Goal: Task Accomplishment & Management: Manage account settings

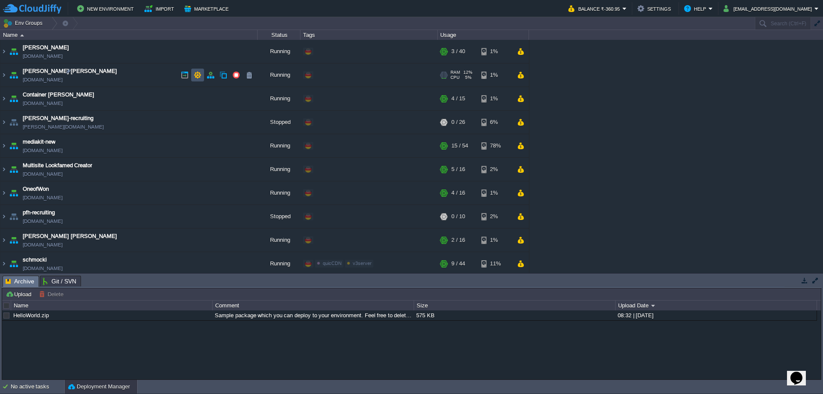
click at [200, 72] on button "button" at bounding box center [198, 75] width 8 height 8
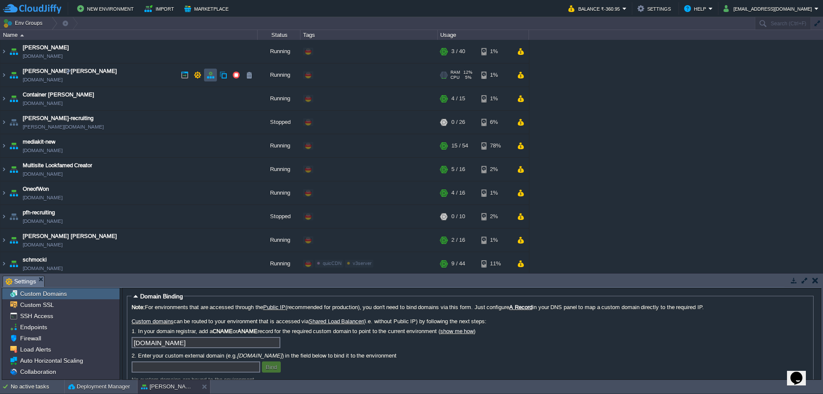
click at [211, 76] on button "button" at bounding box center [211, 75] width 8 height 8
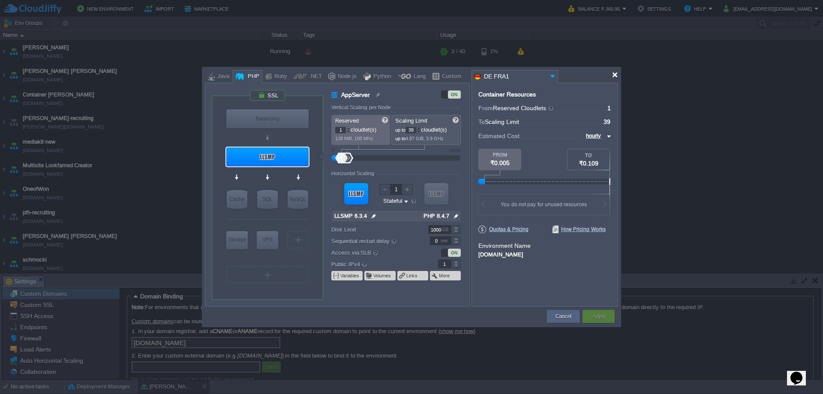
click at [614, 74] on div at bounding box center [615, 75] width 6 height 6
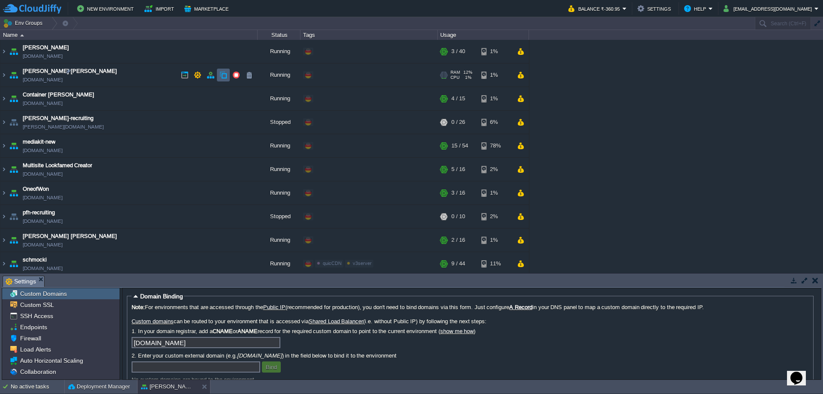
click at [216, 72] on td at bounding box center [210, 75] width 13 height 13
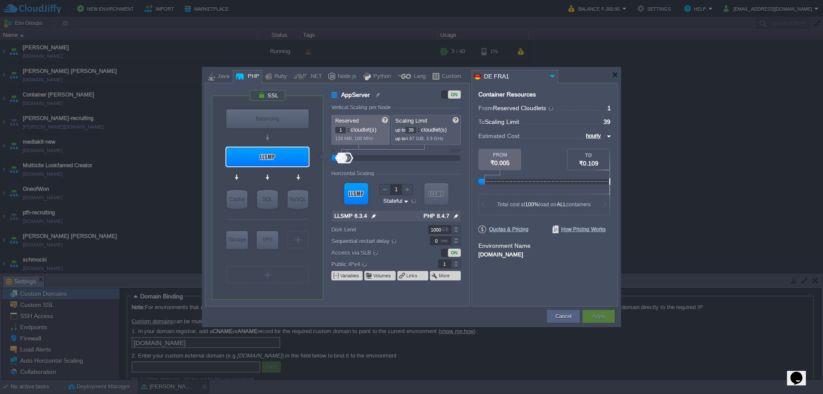
click at [435, 214] on input "PHP 8.4.7" at bounding box center [436, 216] width 31 height 11
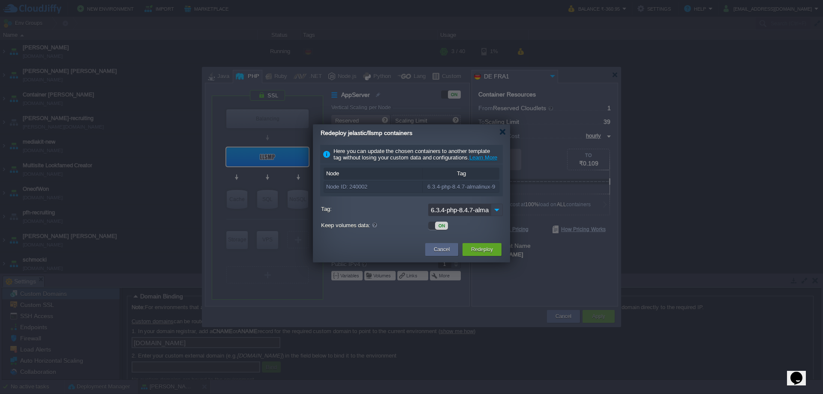
click at [496, 215] on img at bounding box center [497, 210] width 12 height 12
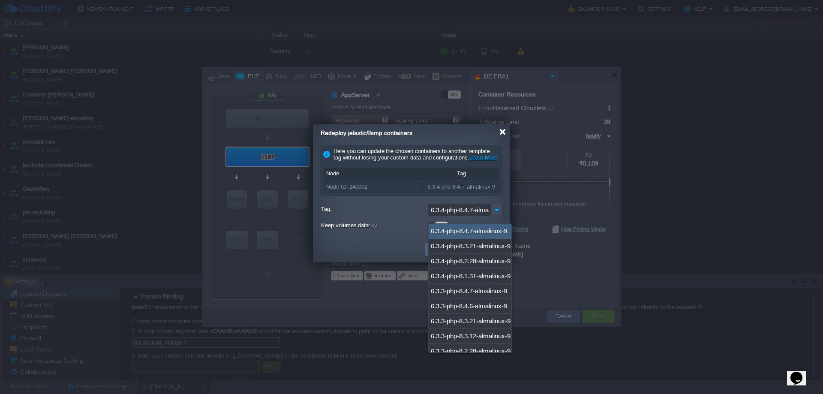
click at [501, 133] on div at bounding box center [503, 132] width 6 height 6
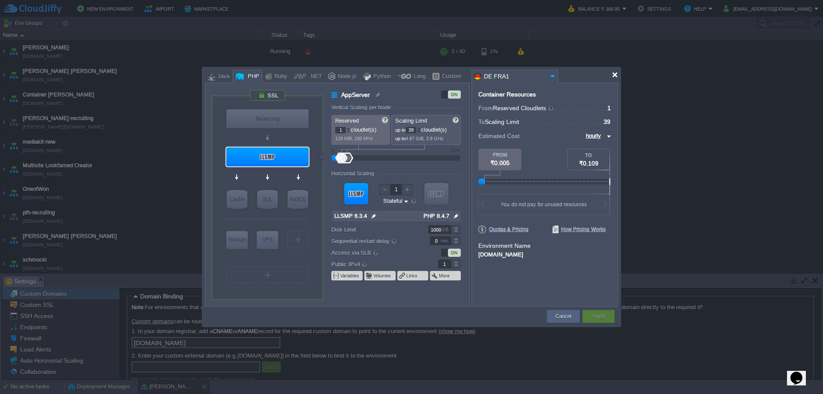
click at [616, 71] on div at bounding box center [411, 74] width 413 height 15
click at [613, 76] on div at bounding box center [615, 75] width 6 height 6
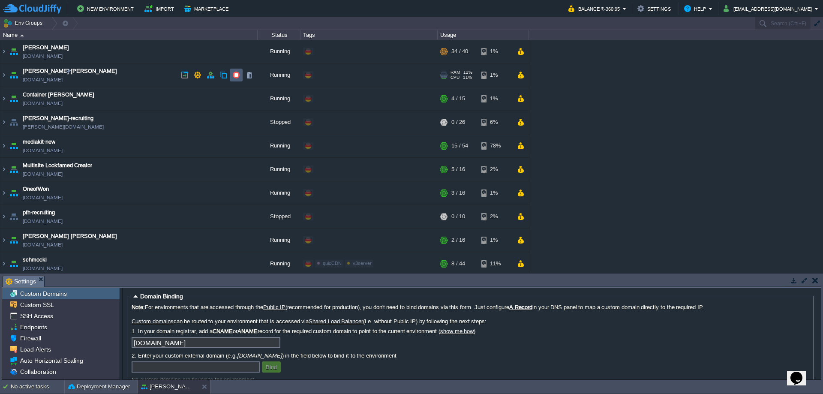
click at [235, 78] on button "button" at bounding box center [236, 75] width 8 height 8
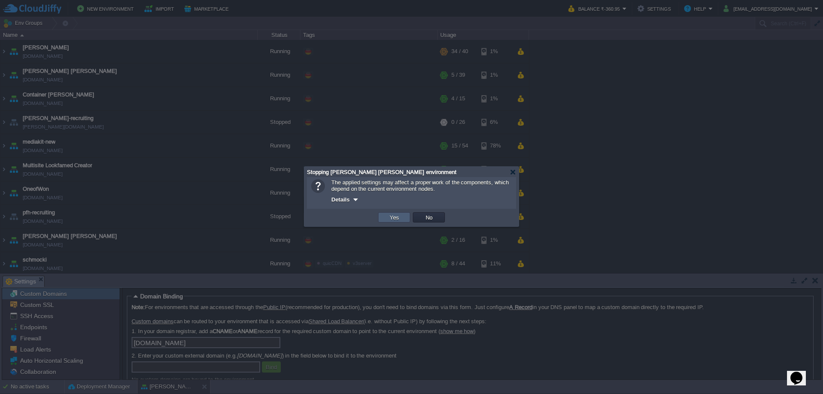
click at [396, 217] on button "Yes" at bounding box center [394, 218] width 15 height 8
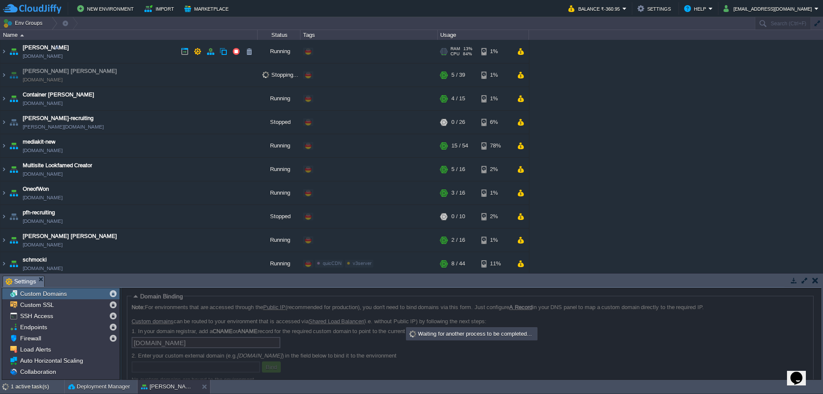
click at [130, 51] on td "[PERSON_NAME] [DOMAIN_NAME]" at bounding box center [128, 52] width 257 height 24
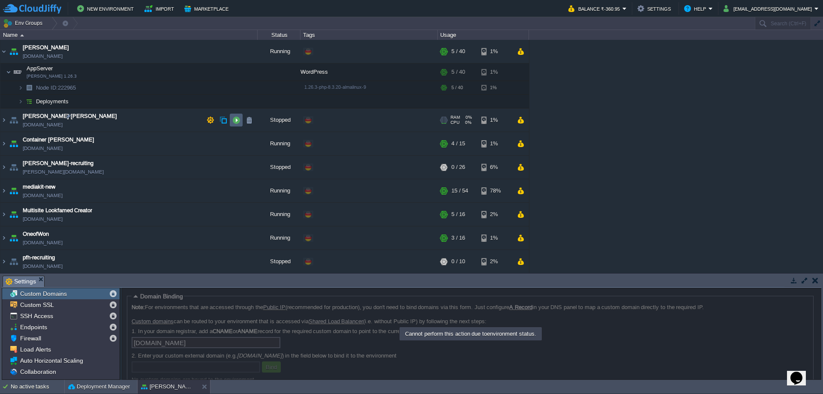
click at [238, 118] on button "button" at bounding box center [236, 120] width 8 height 8
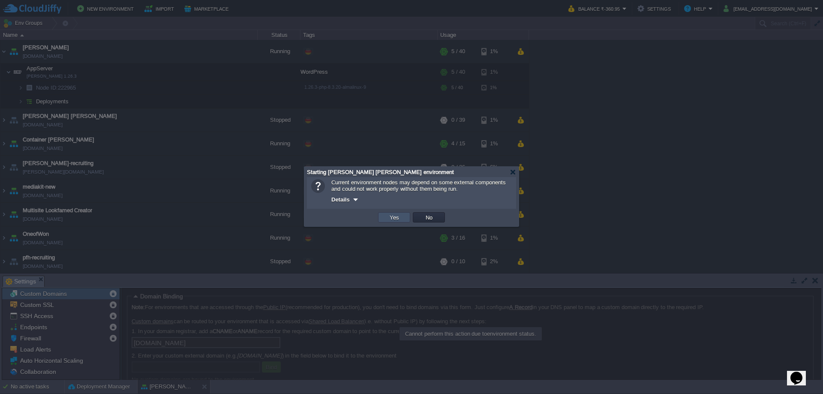
click at [397, 217] on button "Yes" at bounding box center [394, 218] width 15 height 8
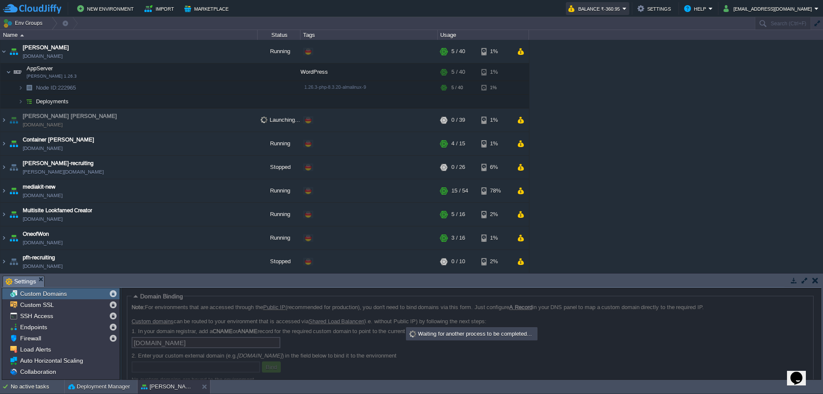
click at [623, 8] on button "Balance ₹-360.95" at bounding box center [596, 8] width 54 height 10
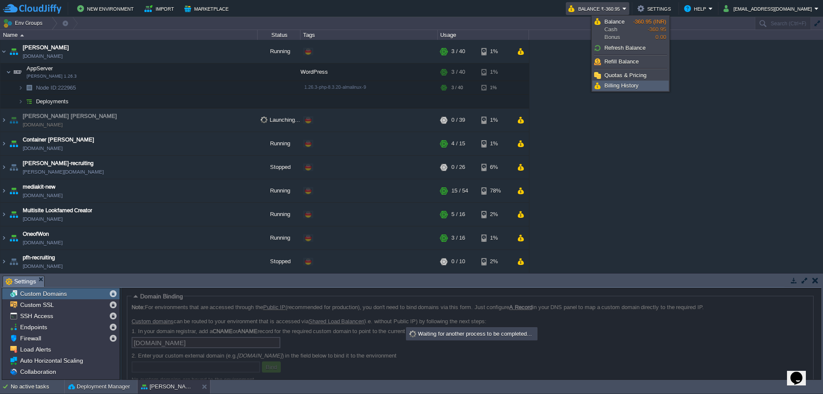
click at [631, 85] on span "Billing History" at bounding box center [622, 85] width 34 height 6
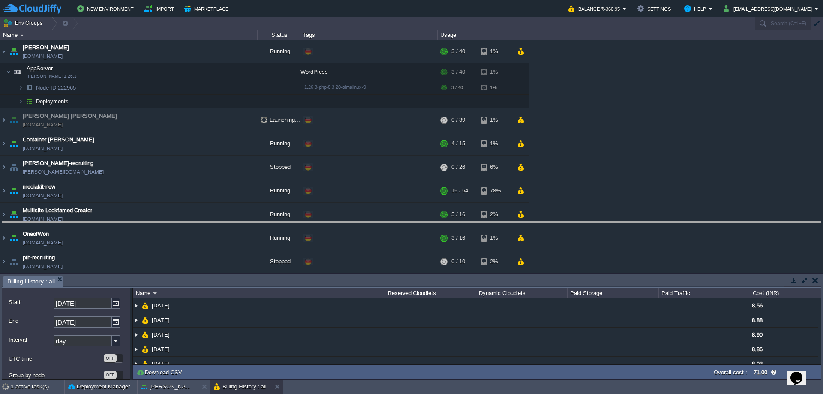
drag, startPoint x: 443, startPoint y: 286, endPoint x: 447, endPoint y: 221, distance: 64.5
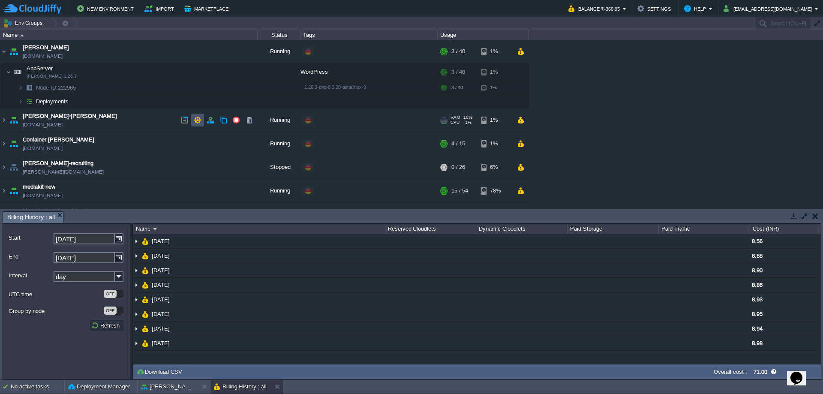
click at [198, 121] on button "button" at bounding box center [198, 120] width 8 height 8
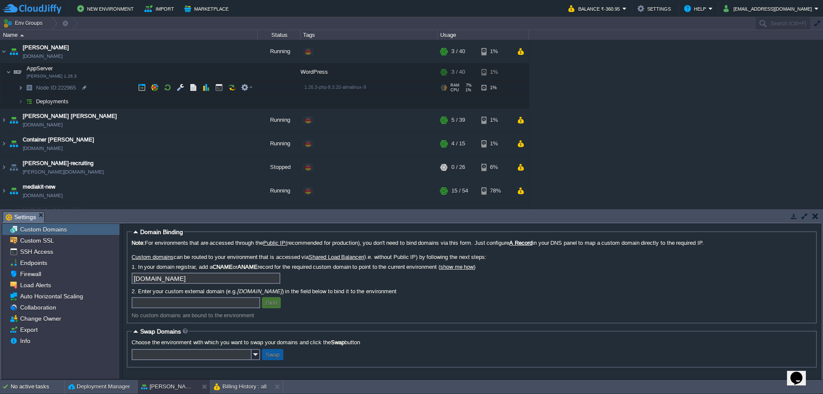
click at [19, 87] on img at bounding box center [20, 87] width 5 height 13
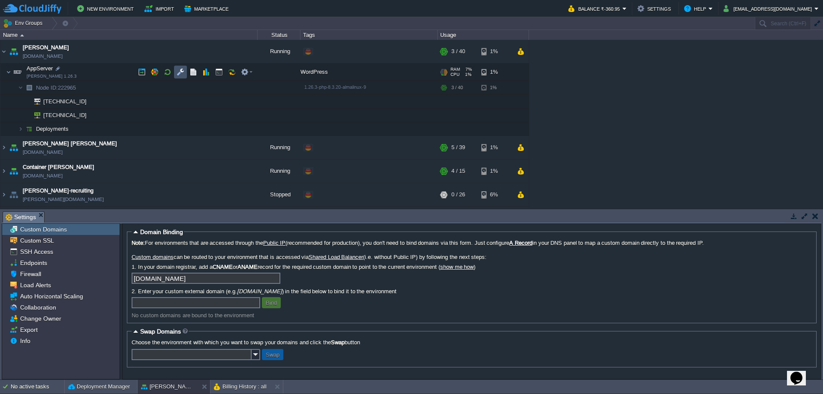
click at [182, 74] on button "button" at bounding box center [181, 72] width 8 height 8
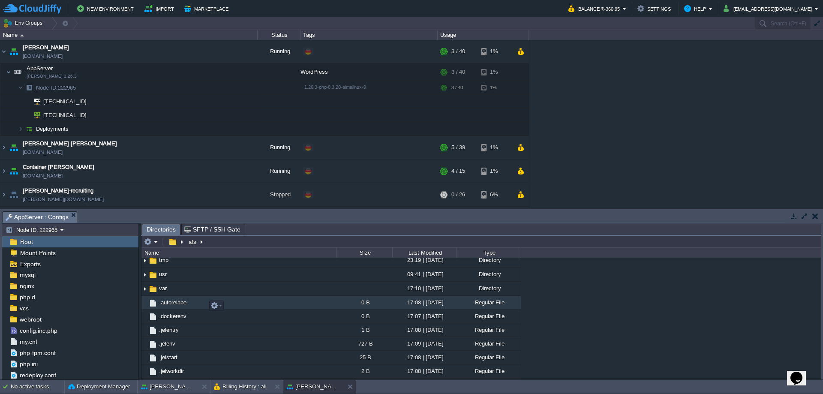
scroll to position [243, 0]
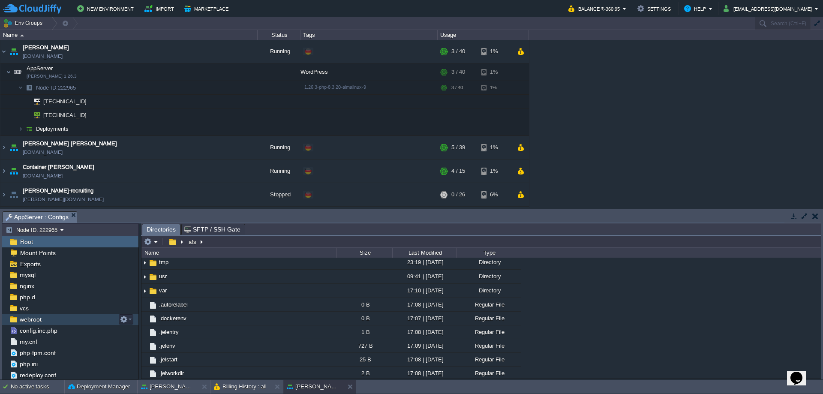
click at [30, 317] on span "webroot" at bounding box center [30, 320] width 25 height 8
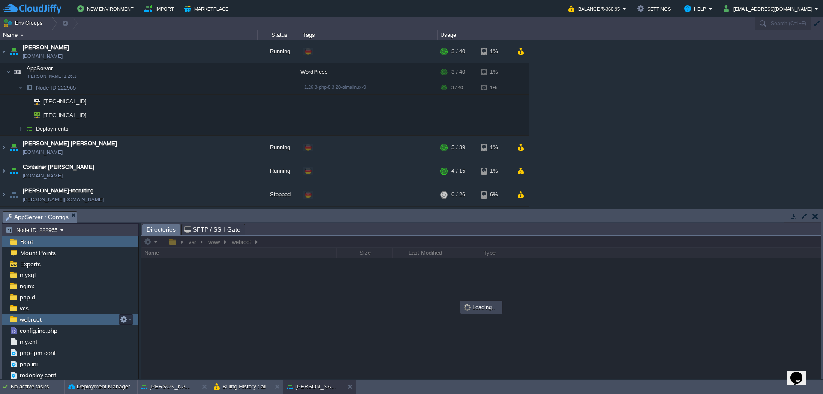
scroll to position [0, 0]
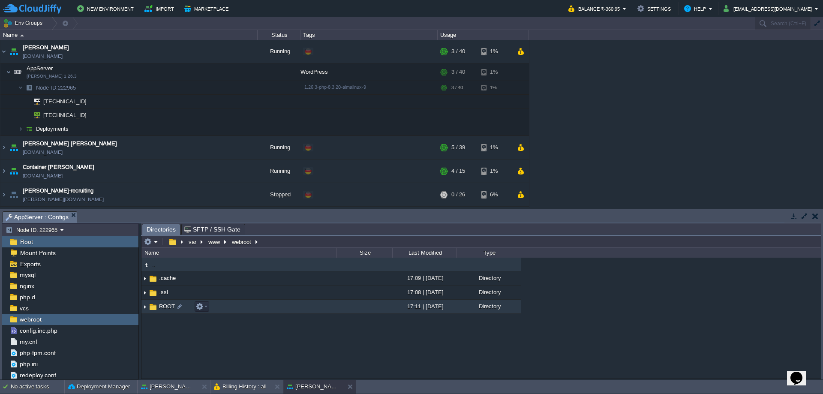
click at [163, 310] on span "ROOT" at bounding box center [167, 306] width 18 height 7
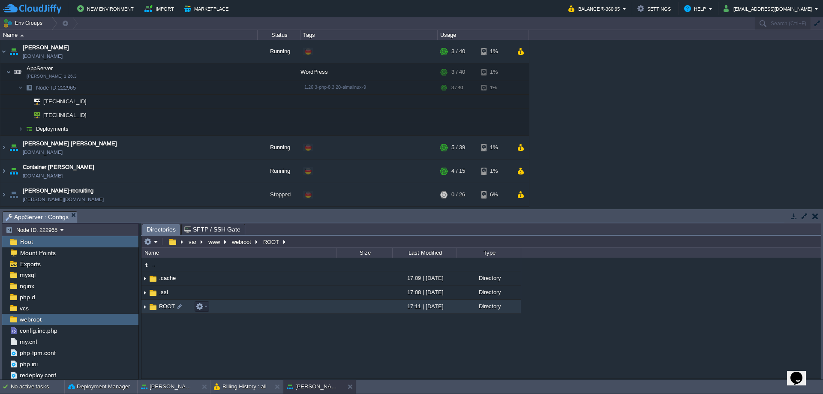
click at [145, 308] on img at bounding box center [145, 306] width 7 height 13
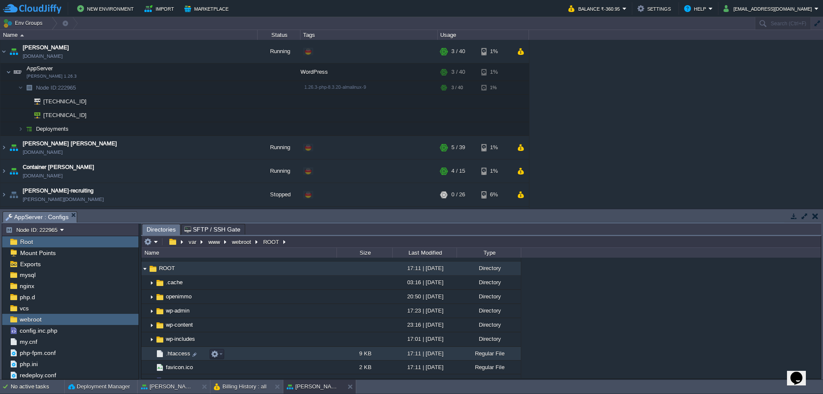
scroll to position [36, 0]
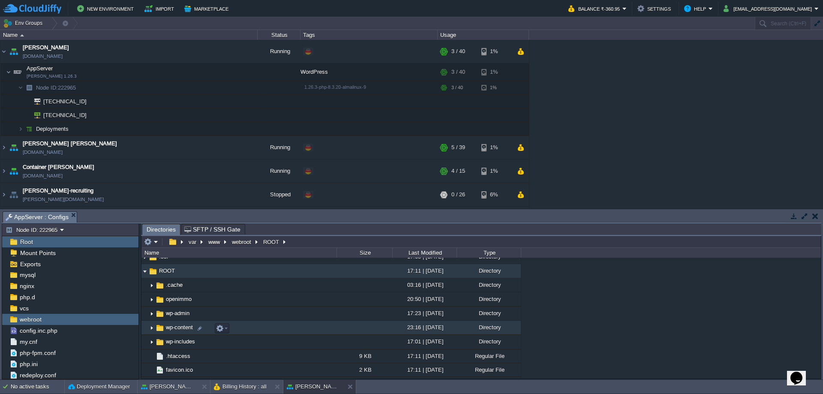
click at [152, 329] on img at bounding box center [151, 327] width 7 height 13
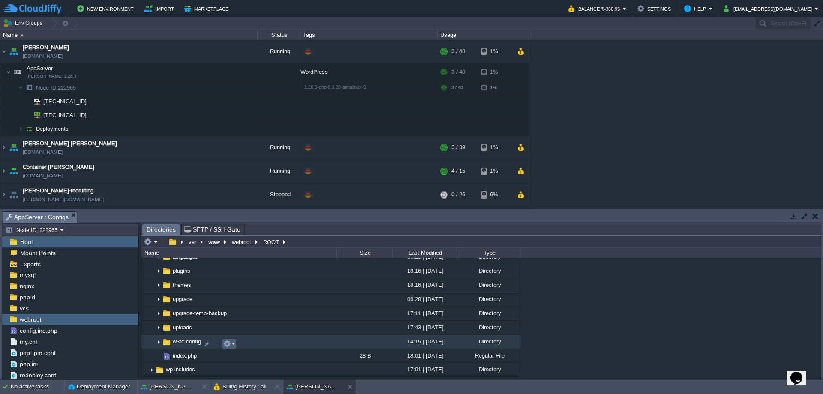
scroll to position [150, 0]
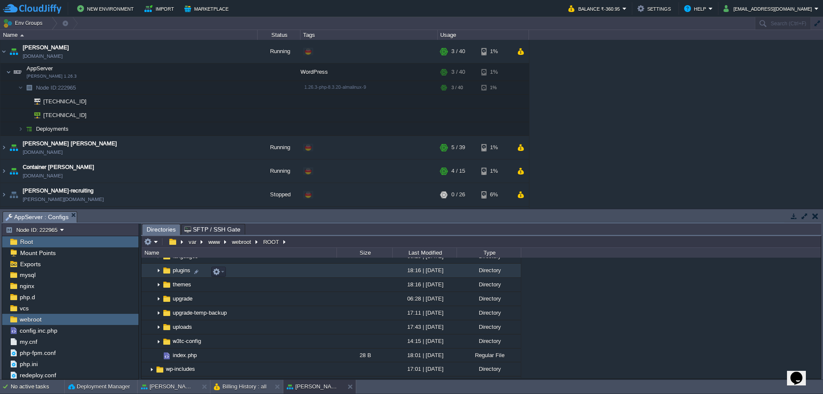
click at [160, 272] on img at bounding box center [158, 270] width 7 height 13
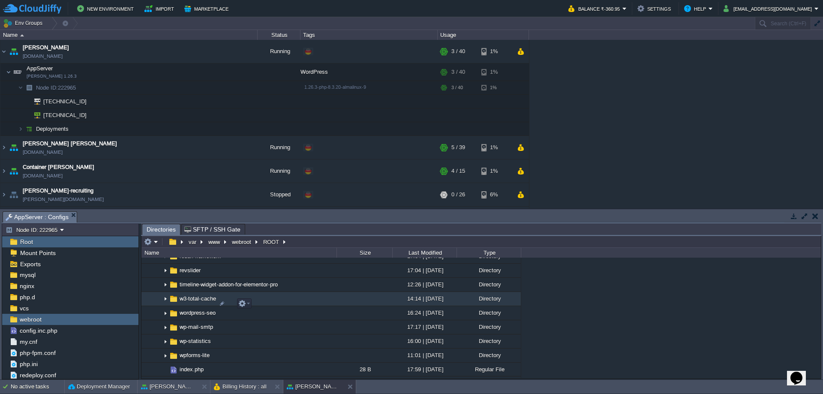
scroll to position [402, 0]
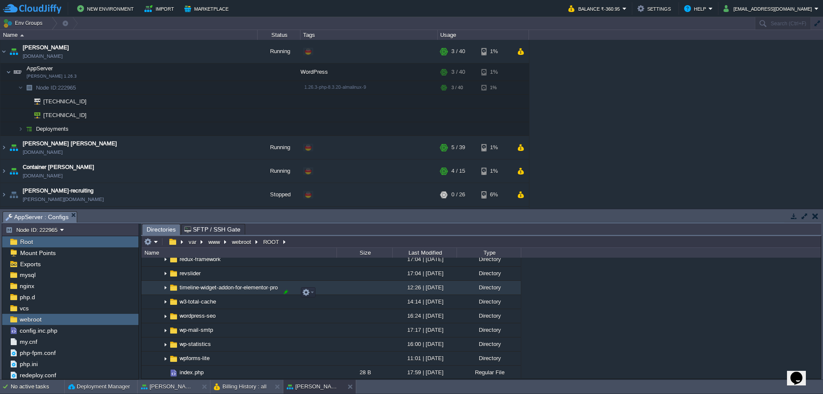
click at [286, 292] on div at bounding box center [286, 292] width 8 height 8
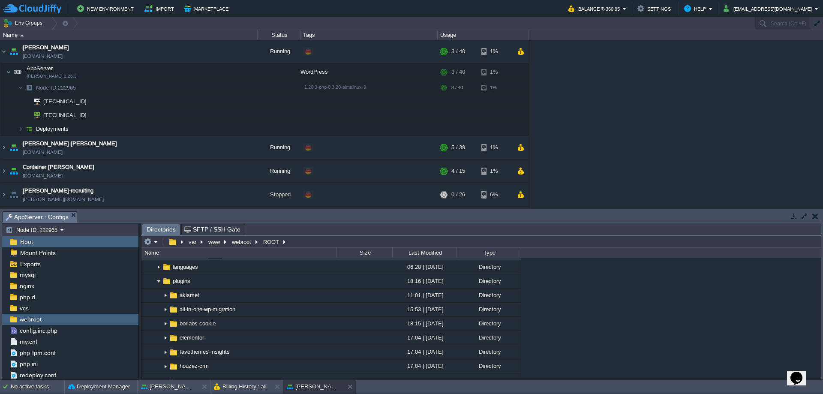
scroll to position [125, 0]
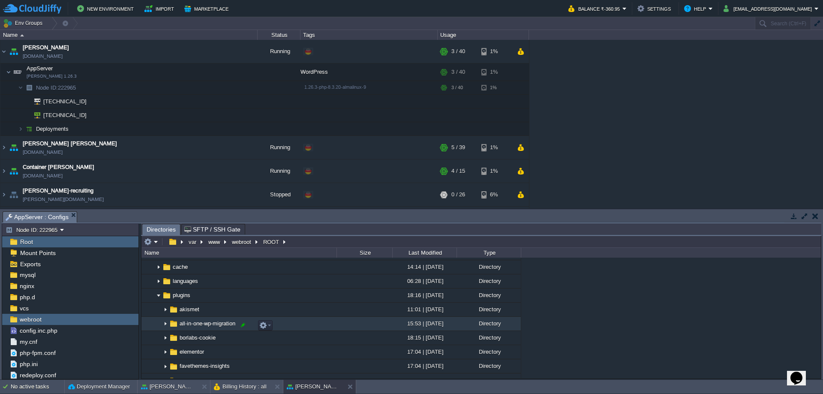
click at [244, 326] on div at bounding box center [243, 325] width 8 height 8
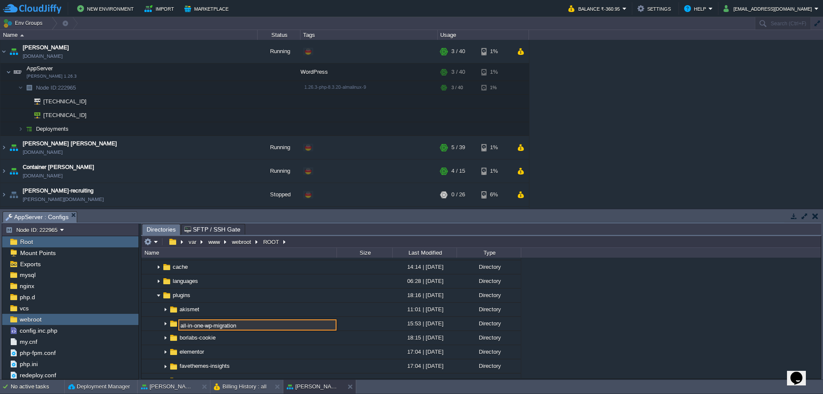
click at [244, 326] on input "all-in-one-wp-migration" at bounding box center [257, 325] width 158 height 11
type input "all-in-one-wp-migration_"
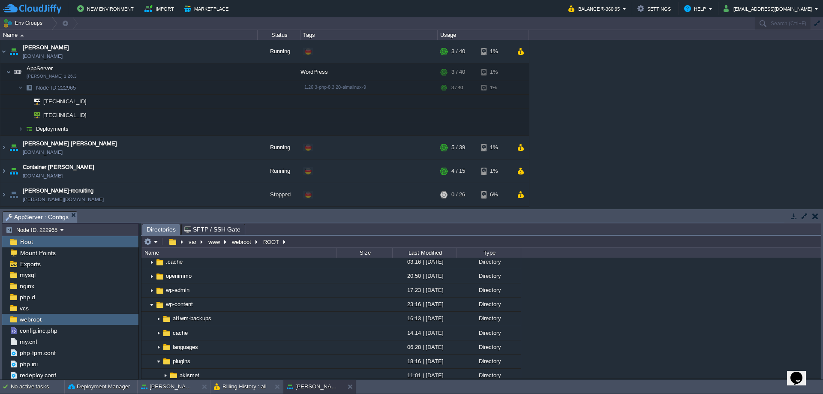
scroll to position [0, 0]
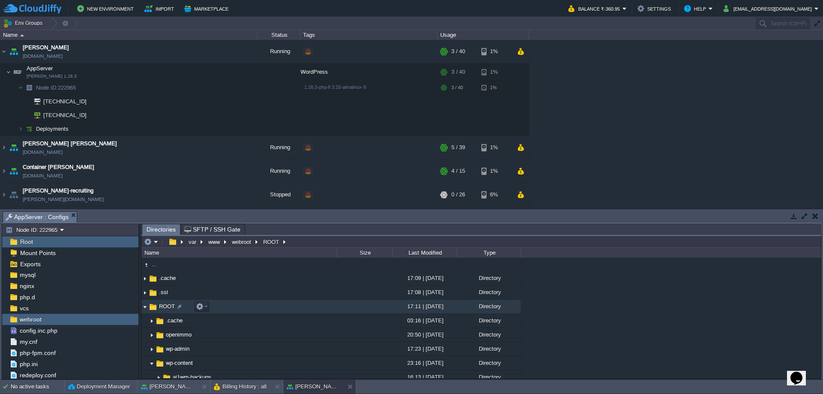
click at [146, 311] on img at bounding box center [145, 306] width 7 height 13
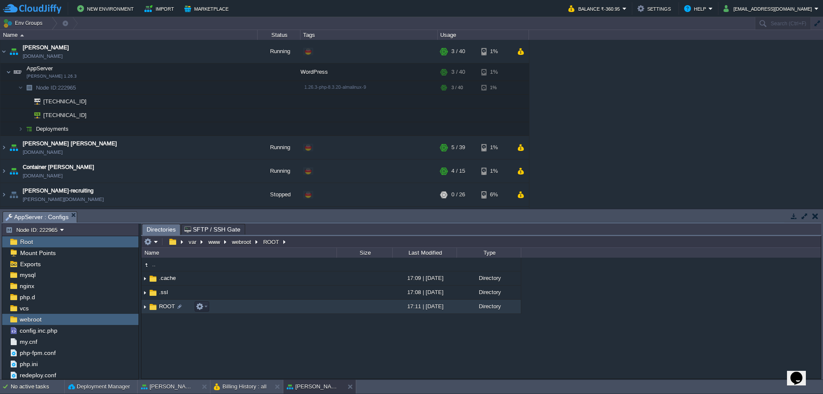
click at [146, 311] on img at bounding box center [145, 306] width 7 height 13
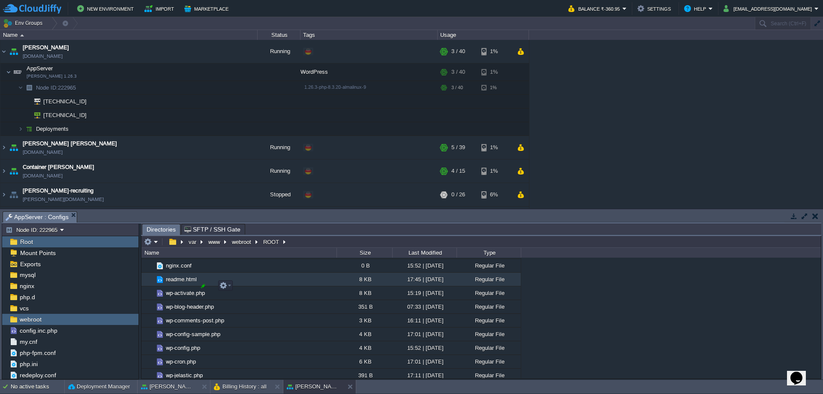
scroll to position [747, 0]
click at [183, 281] on span "wp-config.php" at bounding box center [183, 277] width 37 height 7
click at [233, 286] on em at bounding box center [229, 284] width 12 height 8
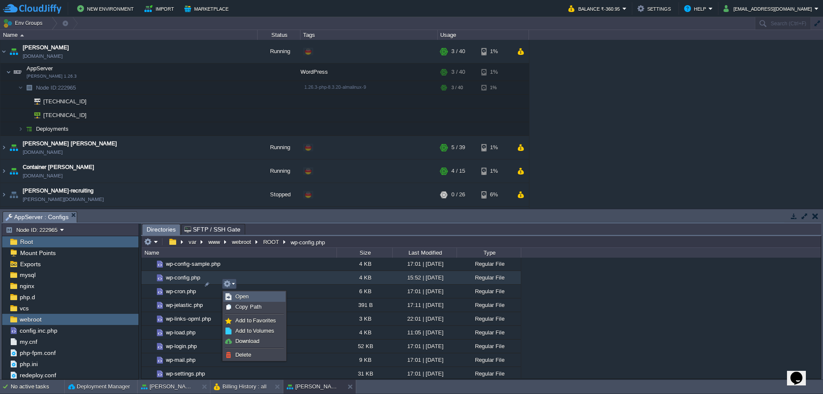
click at [235, 296] on span "Open" at bounding box center [241, 296] width 13 height 6
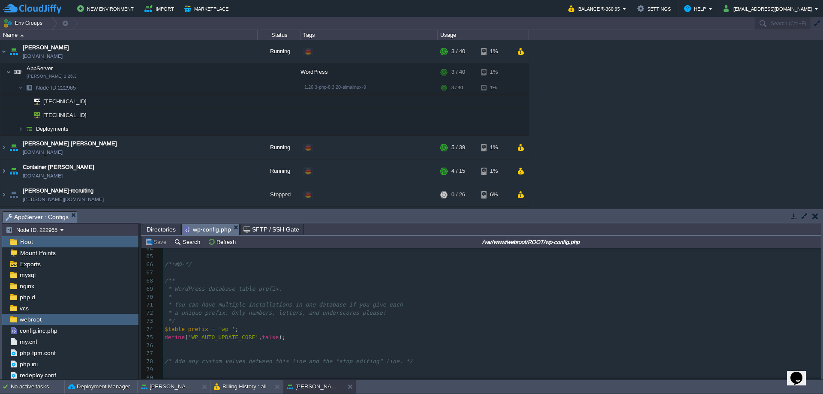
scroll to position [0, 0]
click at [253, 303] on span "false" at bounding box center [246, 301] width 17 height 6
type textarea "true"
click at [157, 245] on button "Save" at bounding box center [157, 242] width 24 height 8
click at [265, 305] on pre "define ( 'WP_DEBUG' , true );" at bounding box center [492, 302] width 658 height 8
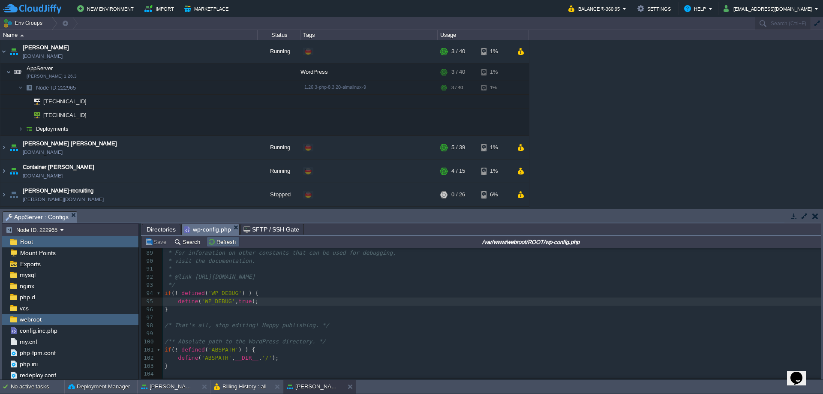
click at [228, 242] on button "Refresh" at bounding box center [223, 242] width 30 height 8
click at [156, 147] on td "[PERSON_NAME] [PERSON_NAME] [DOMAIN_NAME]" at bounding box center [128, 148] width 257 height 24
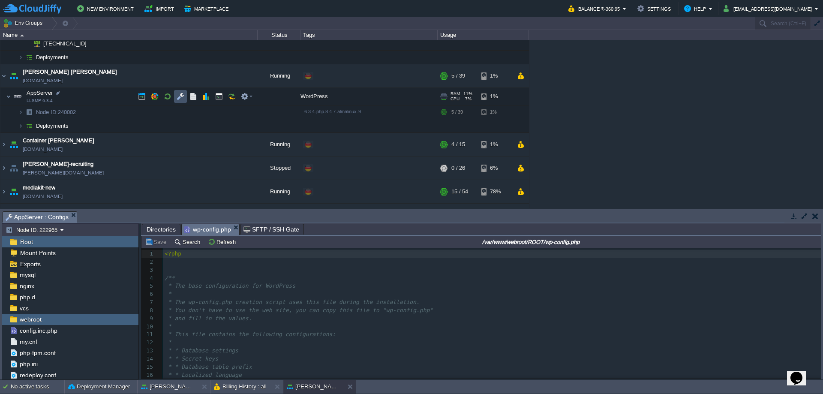
click at [181, 94] on button "button" at bounding box center [181, 97] width 8 height 8
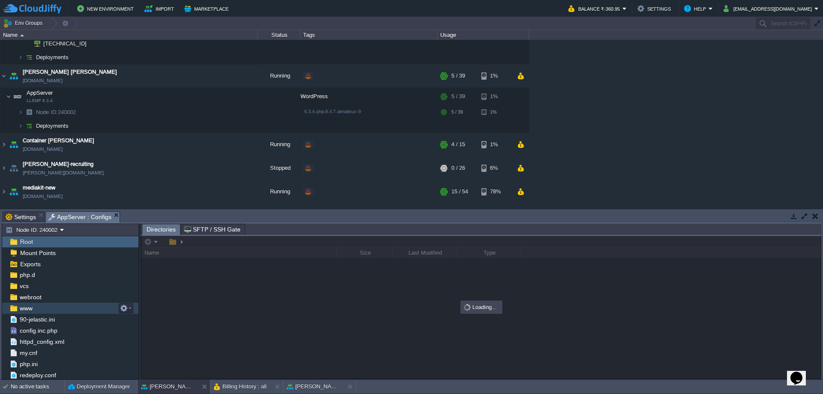
click at [34, 310] on div "www" at bounding box center [70, 308] width 136 height 11
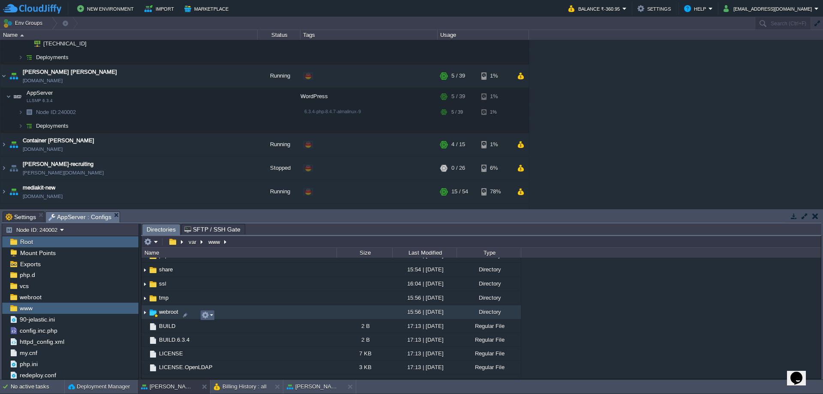
click at [214, 312] on td at bounding box center [207, 315] width 15 height 10
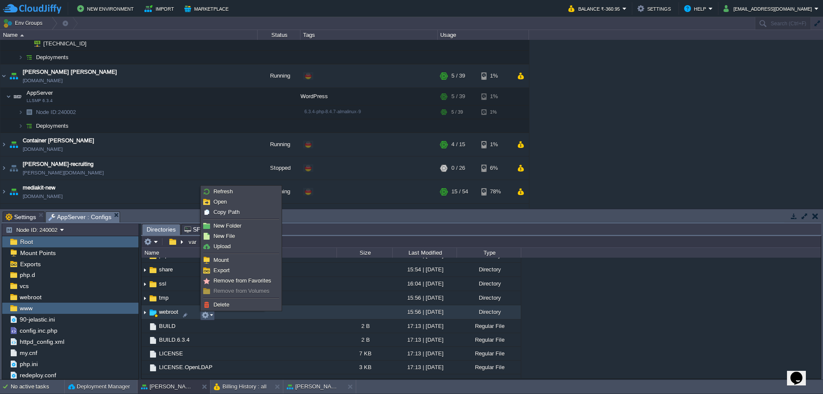
click at [244, 314] on td "webroot" at bounding box center [239, 312] width 195 height 14
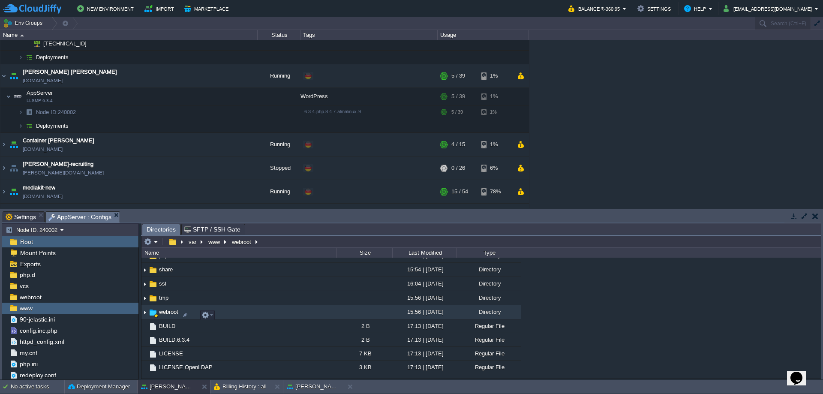
click at [244, 314] on td "webroot" at bounding box center [239, 312] width 195 height 14
click at [145, 315] on img at bounding box center [145, 312] width 7 height 13
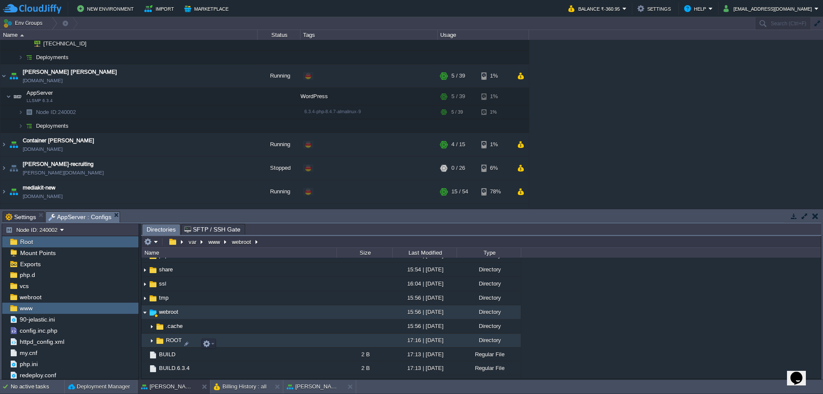
click at [153, 345] on img at bounding box center [151, 340] width 7 height 13
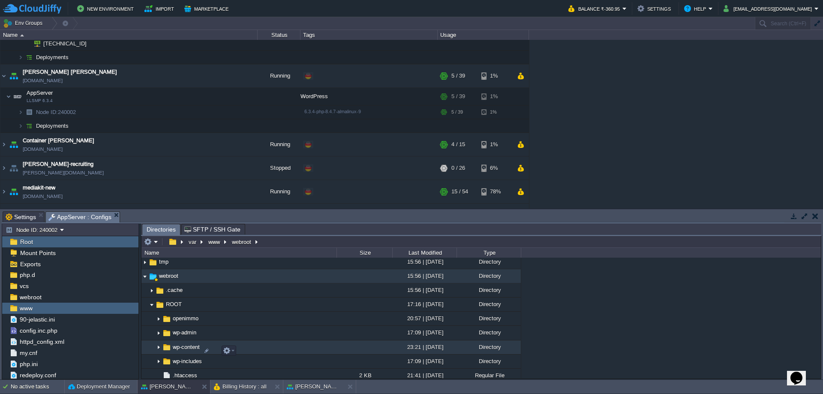
scroll to position [271, 0]
click at [158, 352] on img at bounding box center [158, 347] width 7 height 13
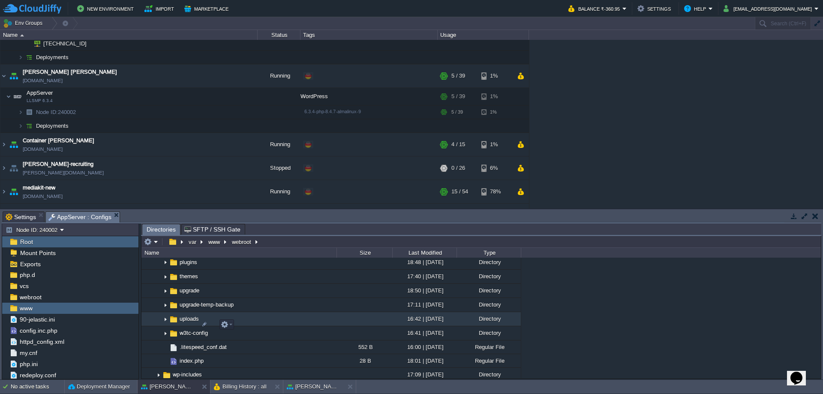
scroll to position [443, 0]
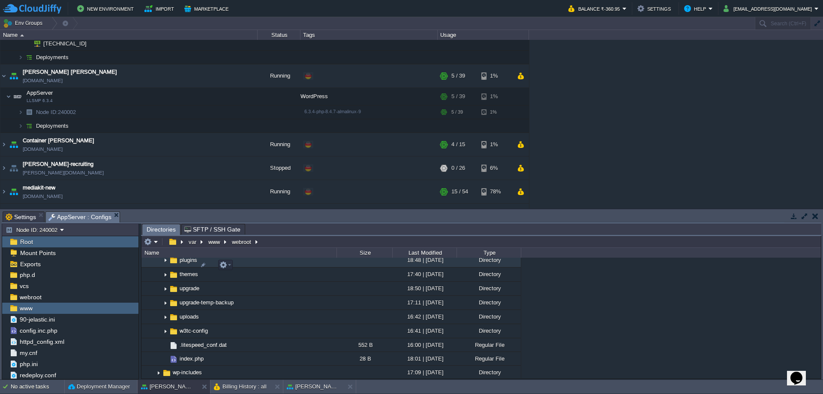
click at [164, 264] on img at bounding box center [165, 260] width 7 height 13
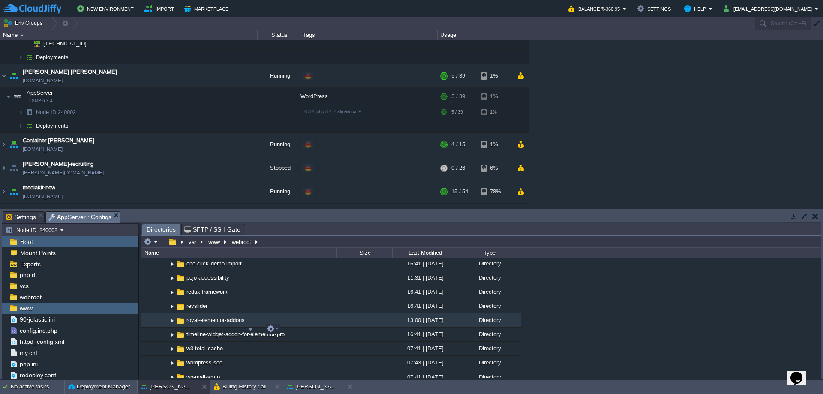
scroll to position [696, 0]
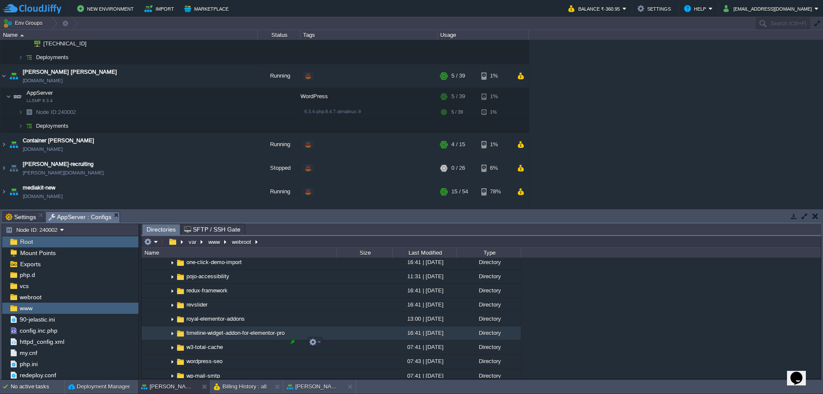
click at [292, 342] on div at bounding box center [293, 342] width 8 height 8
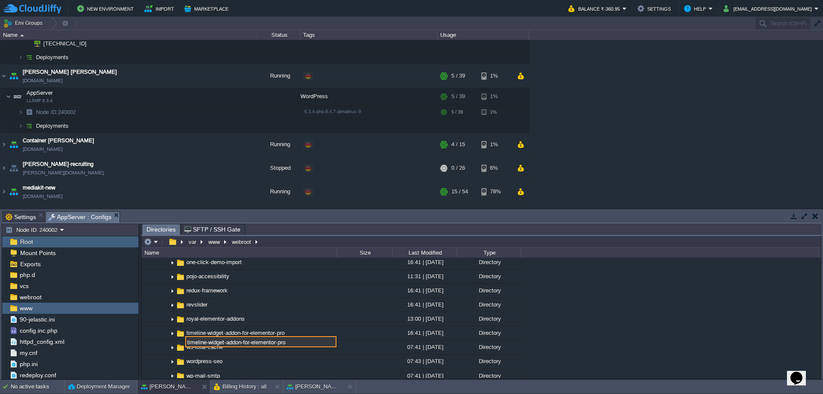
click at [292, 342] on input "timeline-widget-addon-for-elementor-pro" at bounding box center [260, 341] width 151 height 11
type input "timeline-widget-addon-for-elementor-pro_"
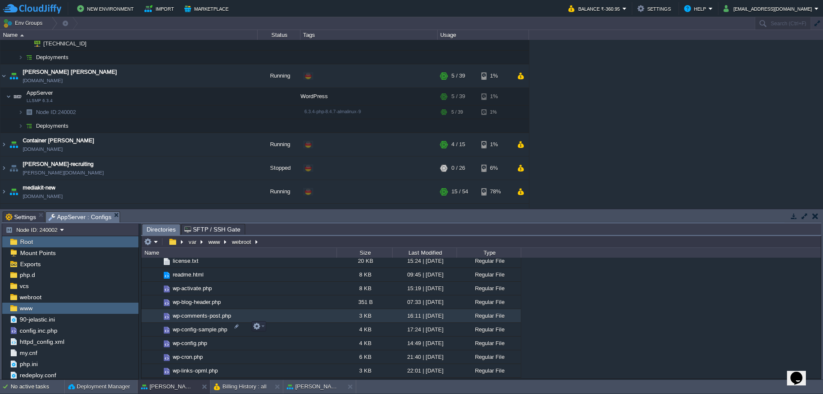
scroll to position [1064, 0]
click at [236, 326] on button "button" at bounding box center [234, 325] width 8 height 8
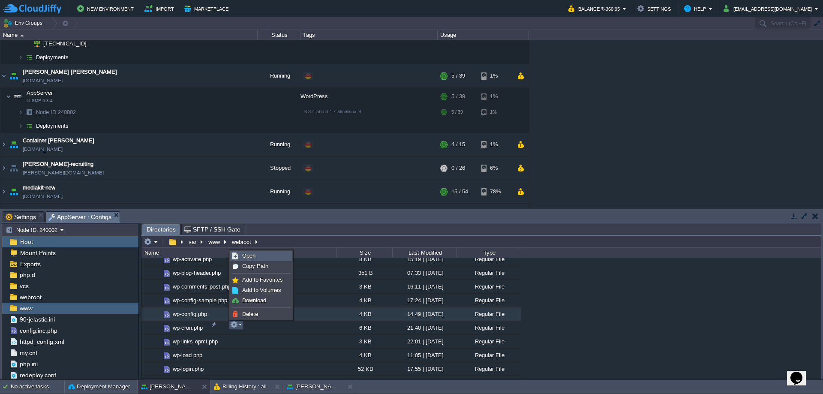
click at [254, 258] on span "Open" at bounding box center [248, 256] width 13 height 6
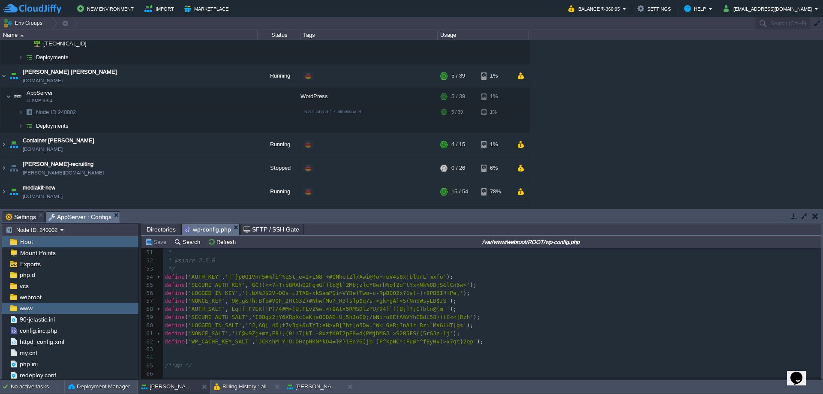
scroll to position [416, 0]
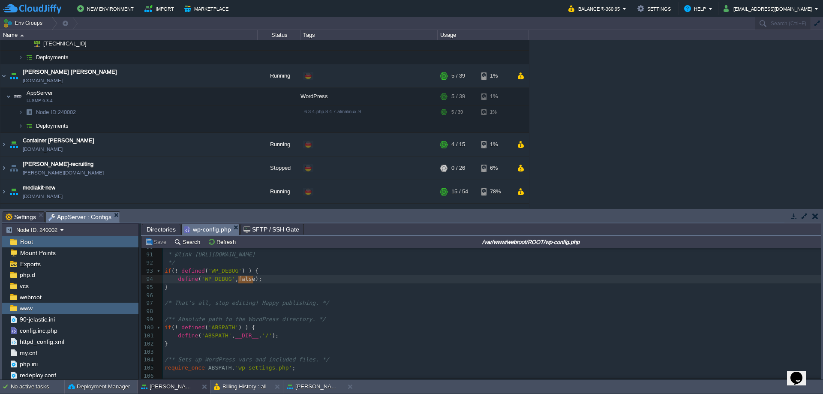
drag, startPoint x: 253, startPoint y: 278, endPoint x: 240, endPoint y: 277, distance: 13.8
type textarea "true"
type textarea "e"
click at [154, 242] on button "Save" at bounding box center [157, 242] width 24 height 8
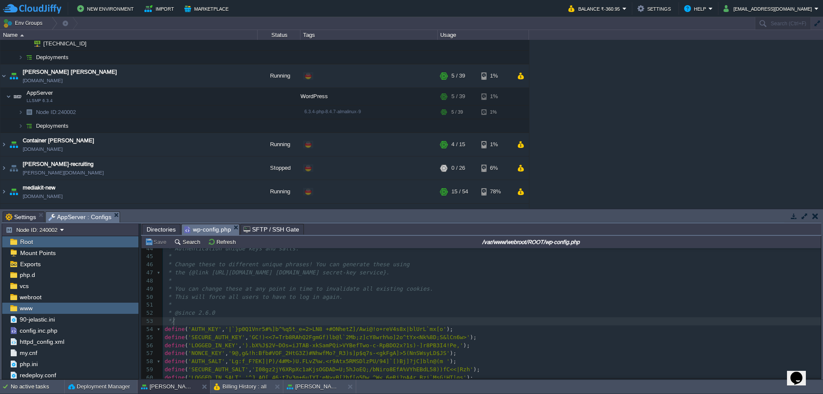
click at [244, 324] on pre "*/" at bounding box center [492, 321] width 658 height 8
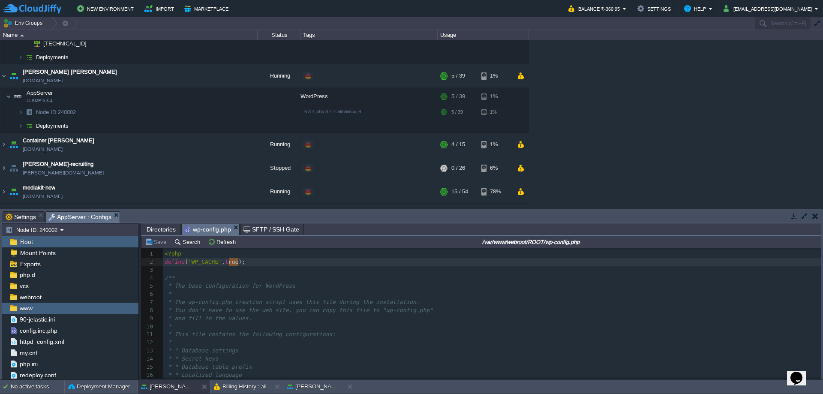
type textarea "define( 'WP_CACHE', true"
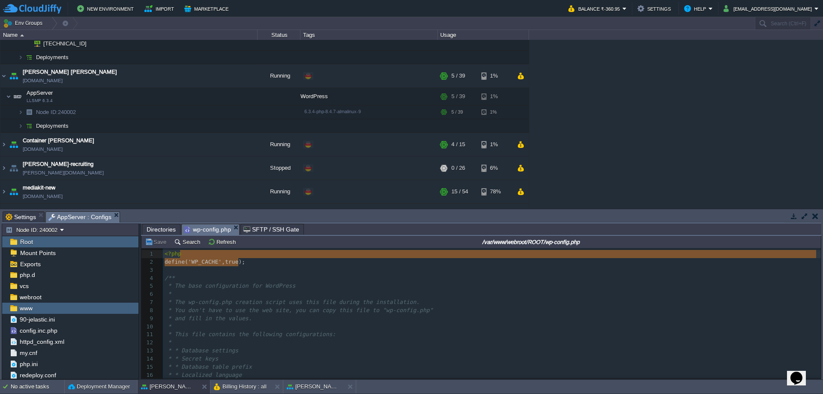
drag, startPoint x: 237, startPoint y: 261, endPoint x: 227, endPoint y: 259, distance: 9.7
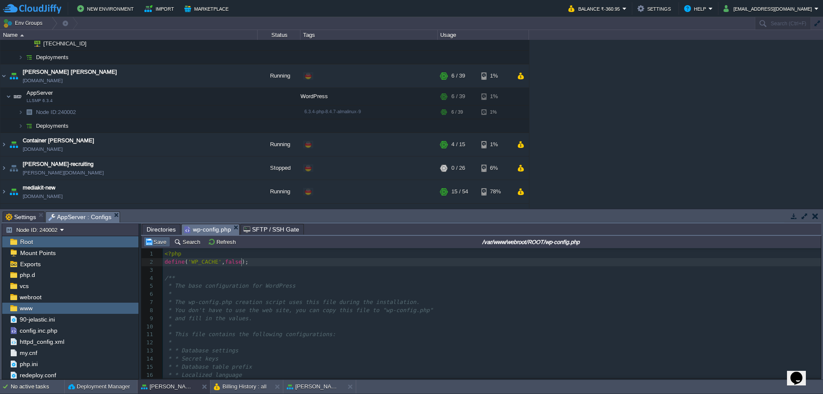
type textarea "false"
click at [155, 243] on button "Save" at bounding box center [157, 242] width 24 height 8
click at [45, 309] on div "www" at bounding box center [70, 308] width 136 height 11
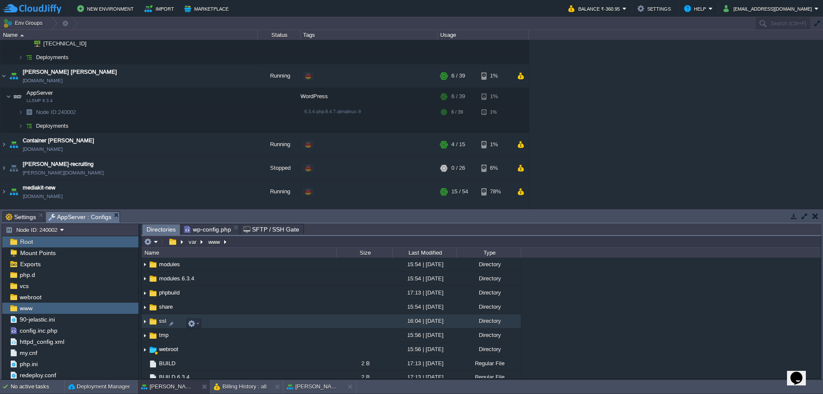
scroll to position [216, 0]
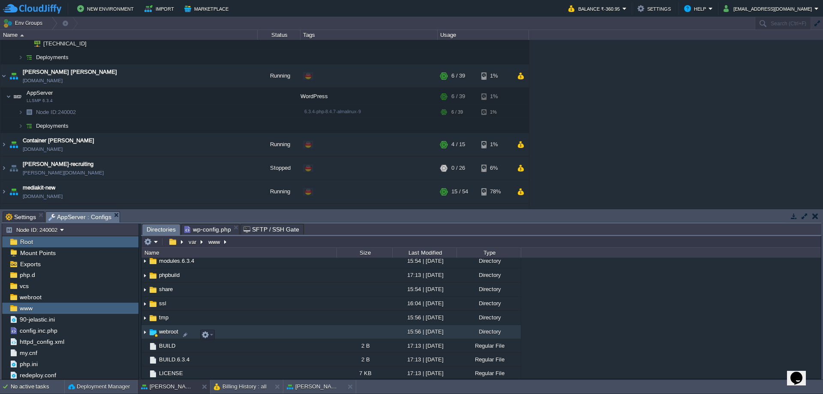
click at [171, 335] on span "webroot" at bounding box center [169, 331] width 22 height 7
click at [145, 335] on img at bounding box center [145, 332] width 7 height 13
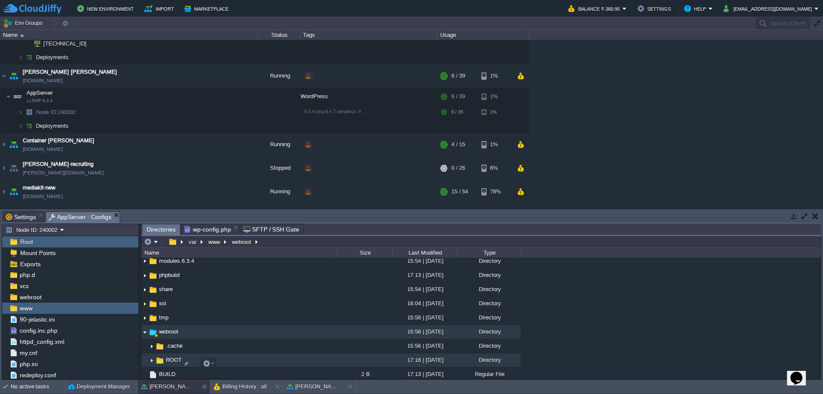
click at [151, 367] on img at bounding box center [151, 360] width 7 height 13
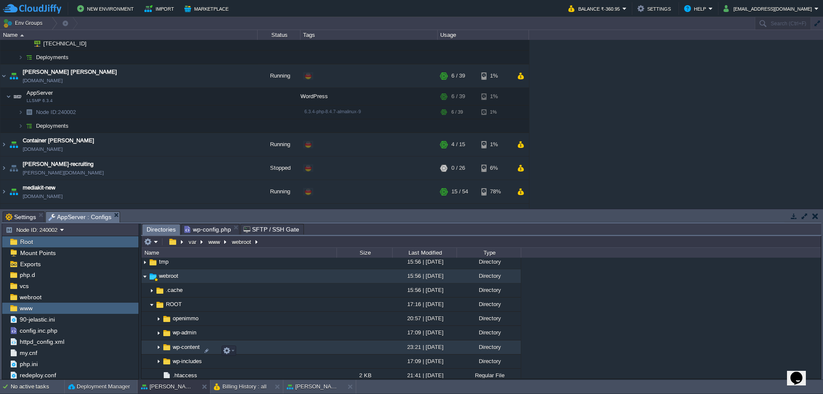
scroll to position [272, 0]
click at [157, 350] on img at bounding box center [158, 346] width 7 height 13
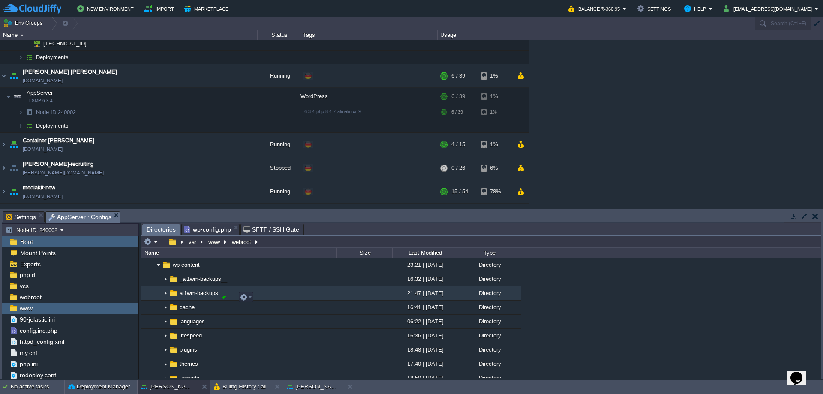
click at [222, 297] on div at bounding box center [224, 297] width 8 height 8
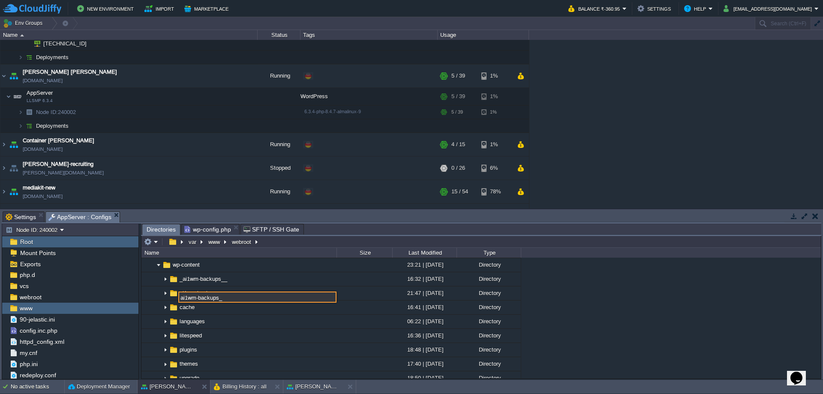
type input "ai1wm-backups_"
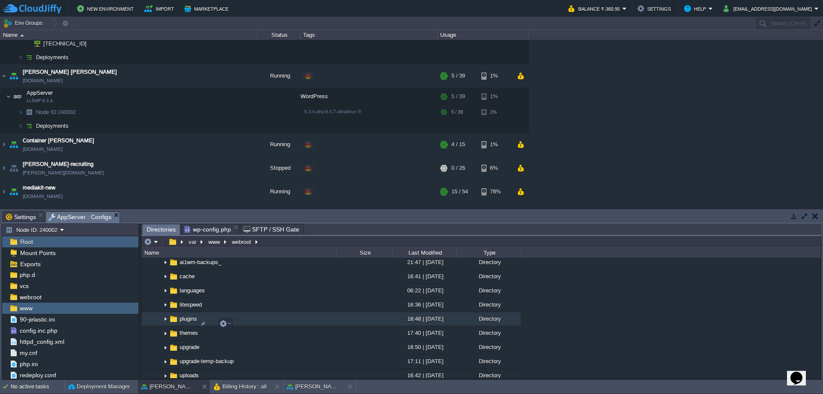
click at [165, 324] on img at bounding box center [165, 319] width 7 height 13
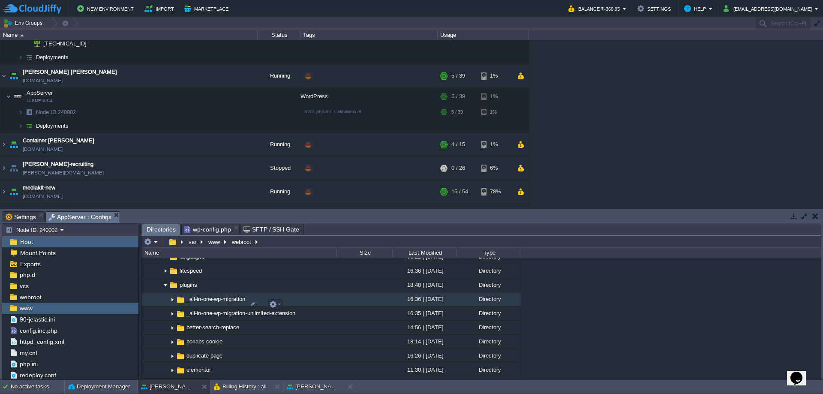
scroll to position [422, 0]
click at [250, 301] on div at bounding box center [253, 301] width 8 height 8
click at [293, 303] on div at bounding box center [295, 301] width 8 height 8
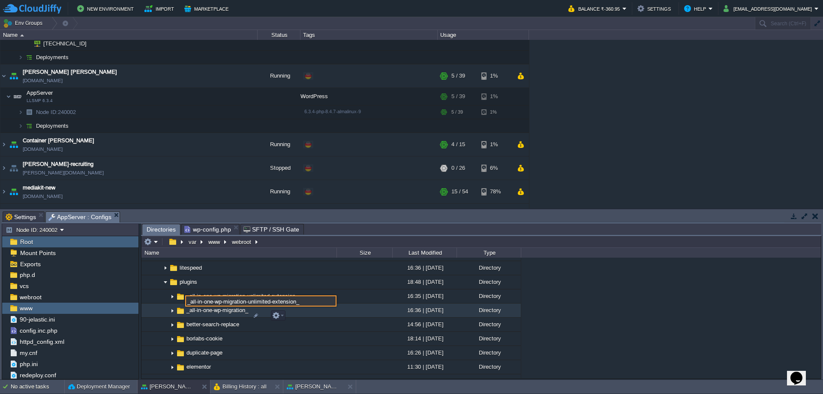
type input "_all-in-one-wp-migration-unlimited-extension_"
